Goal: Check status: Check status

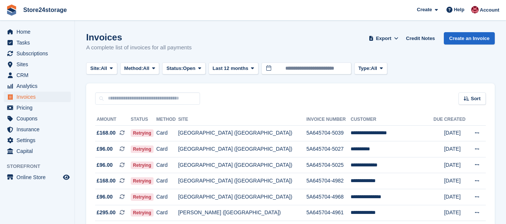
scroll to position [50, 0]
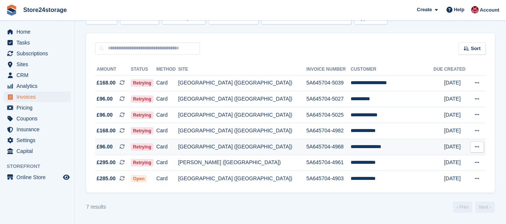
click at [369, 147] on td "**********" at bounding box center [391, 147] width 83 height 16
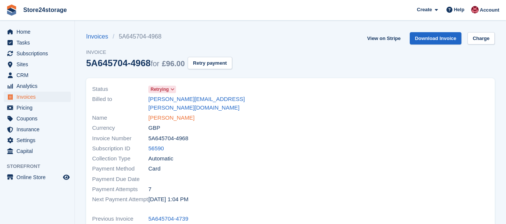
click at [178, 114] on link "[PERSON_NAME]" at bounding box center [171, 118] width 46 height 9
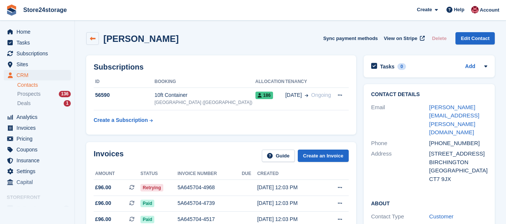
click at [92, 42] on link at bounding box center [92, 38] width 13 height 13
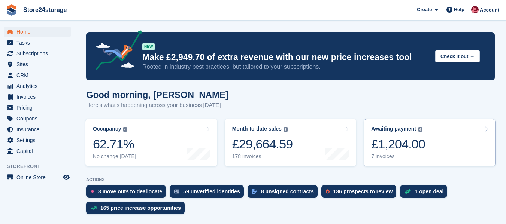
click at [443, 153] on link "Awaiting payment The total outstanding balance on all open invoices. £1,204.00 …" at bounding box center [430, 143] width 132 height 48
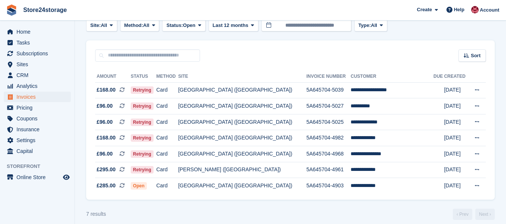
scroll to position [50, 0]
